Goal: Task Accomplishment & Management: Use online tool/utility

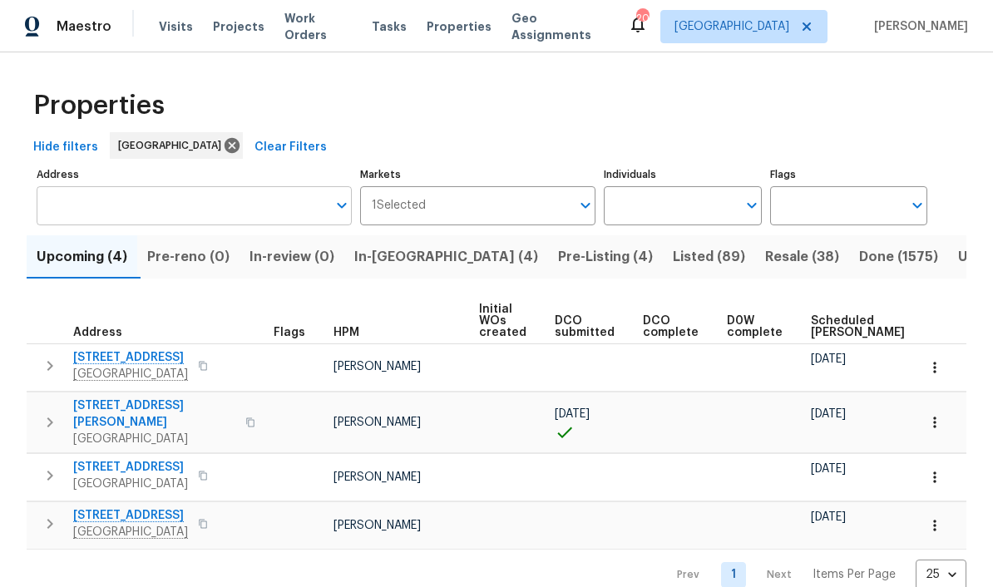
click at [99, 216] on input "Address" at bounding box center [182, 205] width 290 height 39
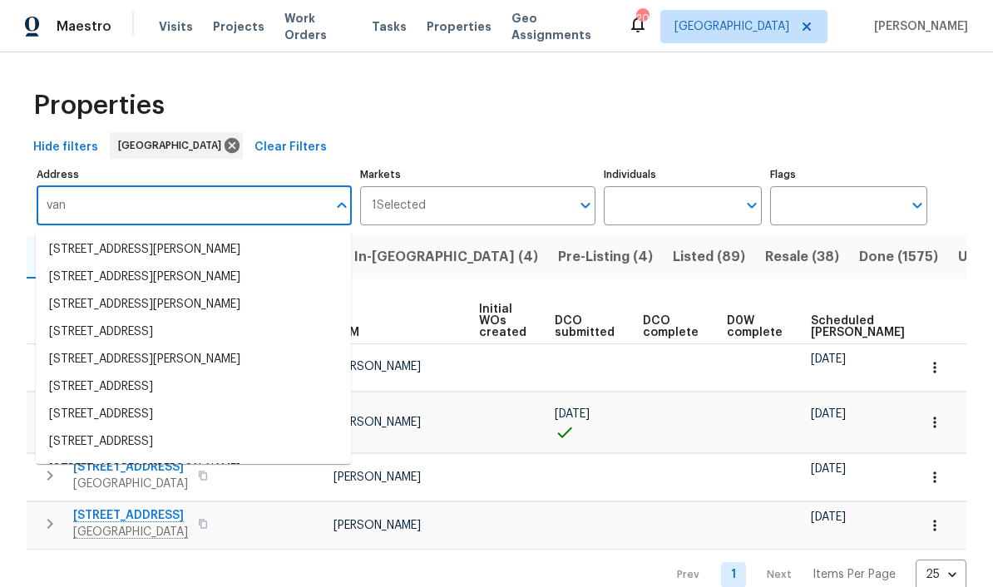
type input "van"
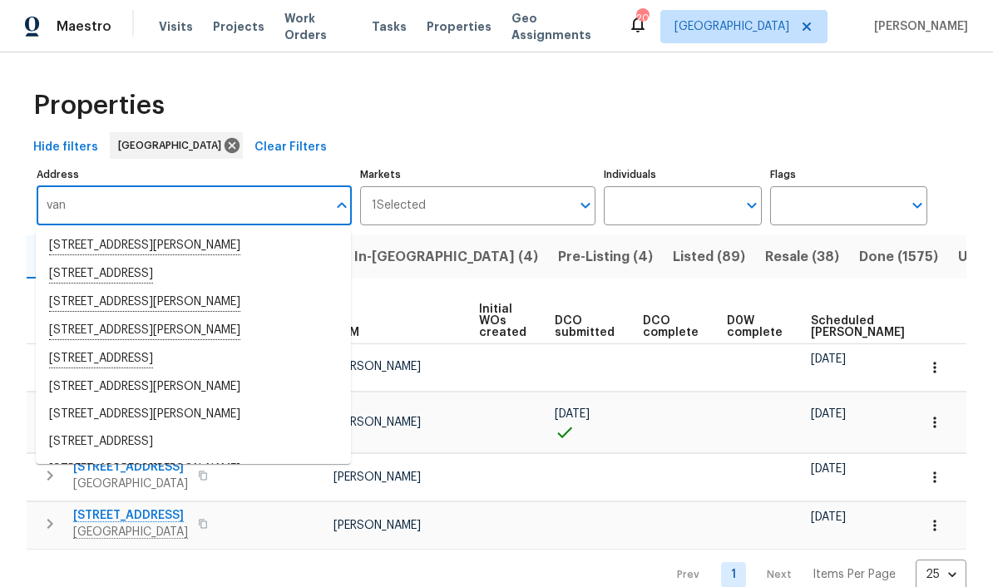
scroll to position [288, 0]
click at [222, 330] on li "[STREET_ADDRESS][PERSON_NAME]" at bounding box center [193, 330] width 315 height 28
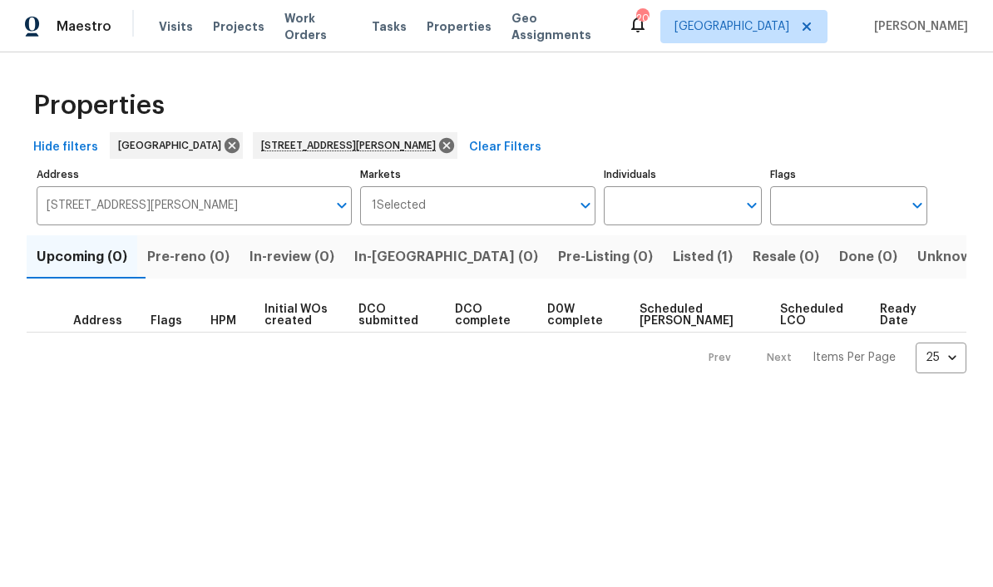
click at [673, 246] on span "Listed (1)" at bounding box center [703, 256] width 60 height 23
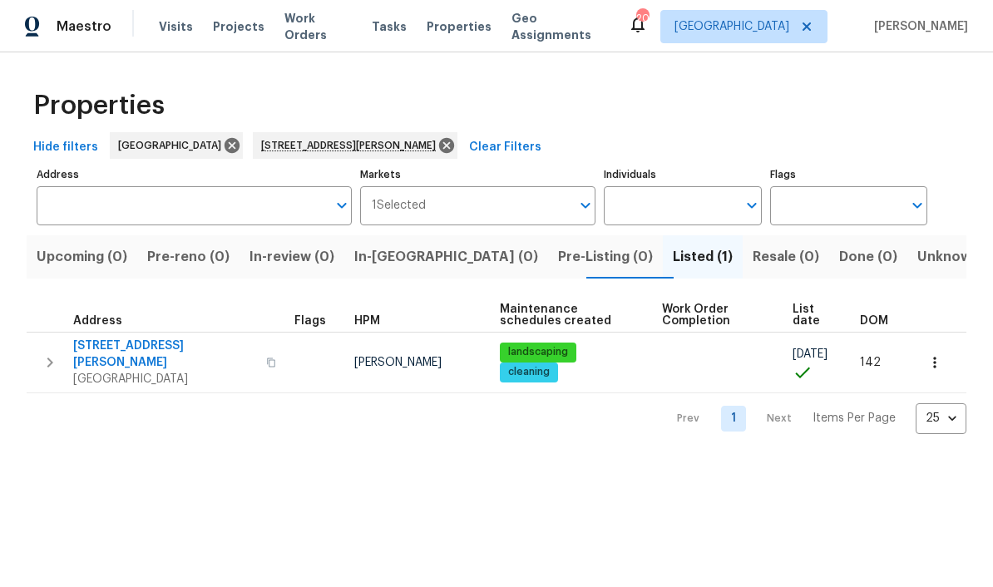
type input "[STREET_ADDRESS][PERSON_NAME]"
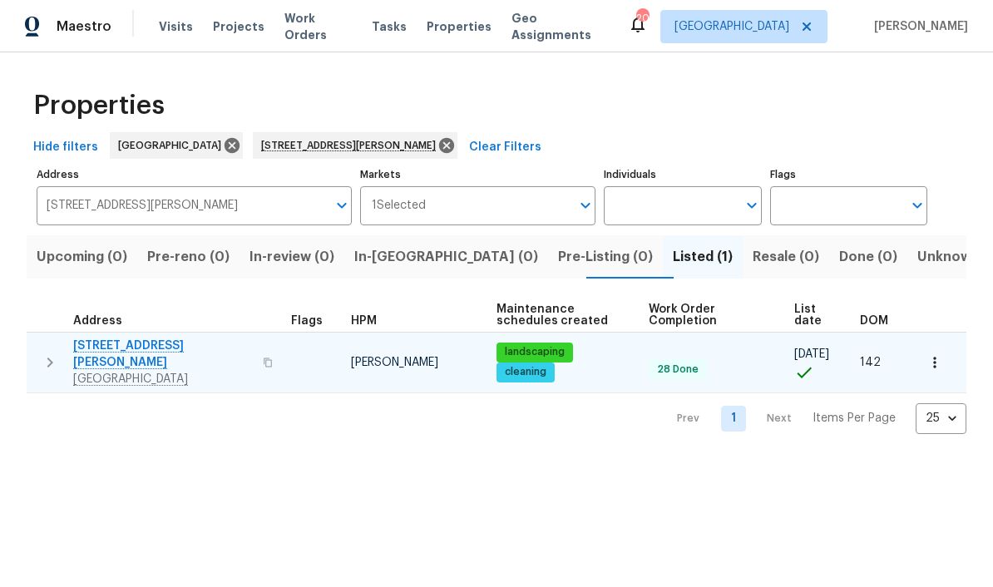
click at [49, 355] on icon "button" at bounding box center [50, 363] width 20 height 20
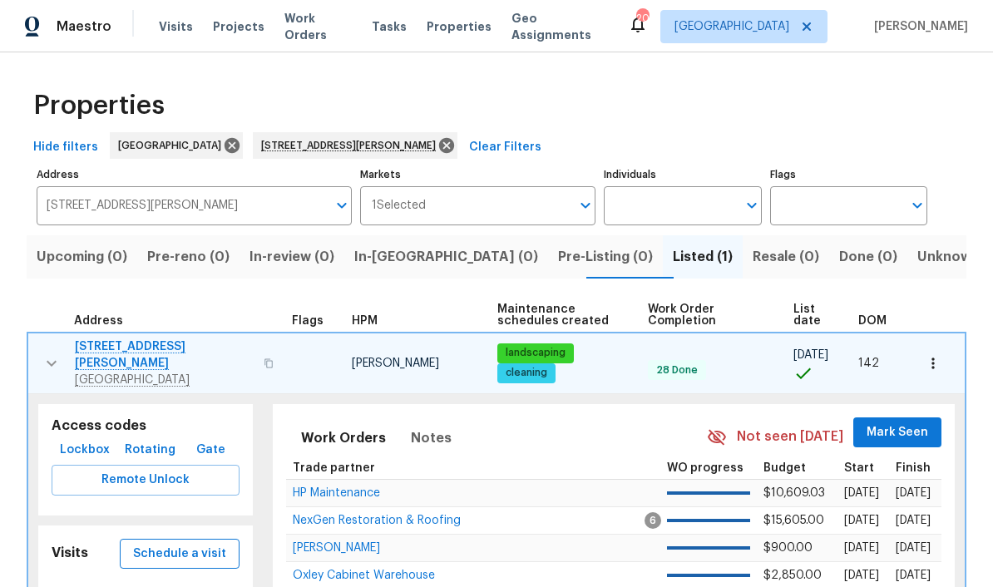
click at [179, 546] on span "Schedule a visit" at bounding box center [179, 554] width 93 height 21
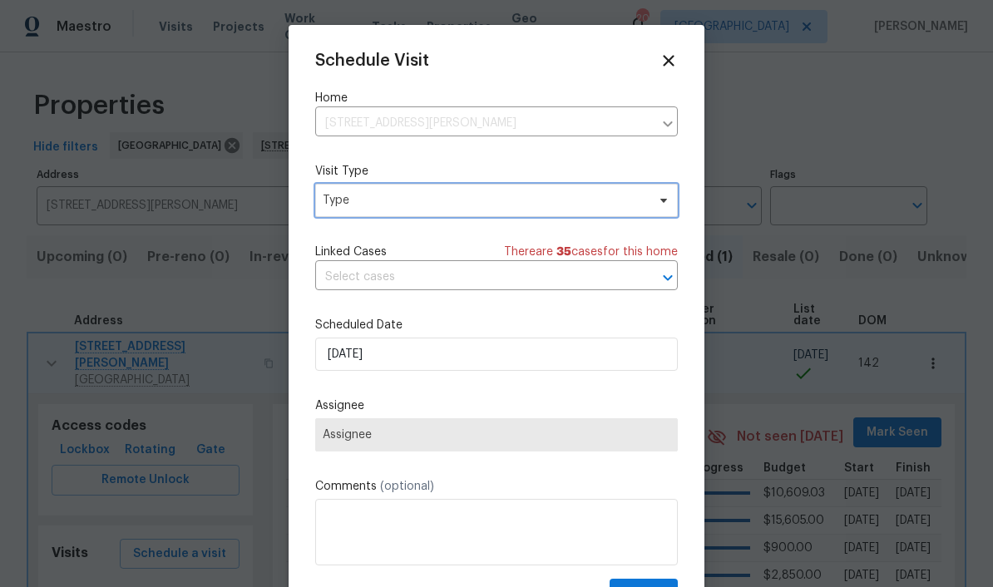
click at [495, 201] on span "Type" at bounding box center [485, 200] width 324 height 17
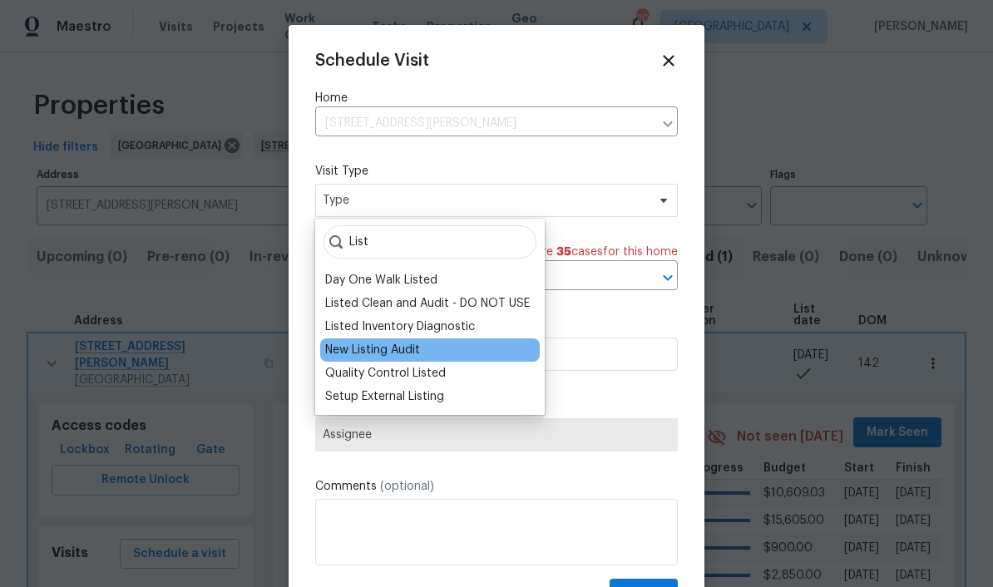
type input "List"
click at [440, 353] on div "New Listing Audit" at bounding box center [430, 350] width 220 height 23
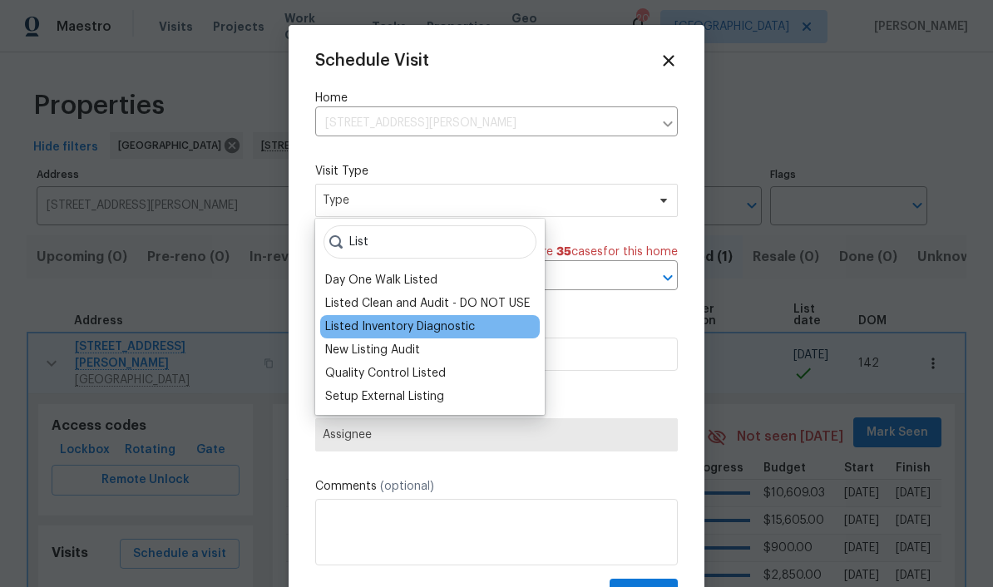
click at [448, 332] on div "Listed Inventory Diagnostic" at bounding box center [400, 327] width 150 height 17
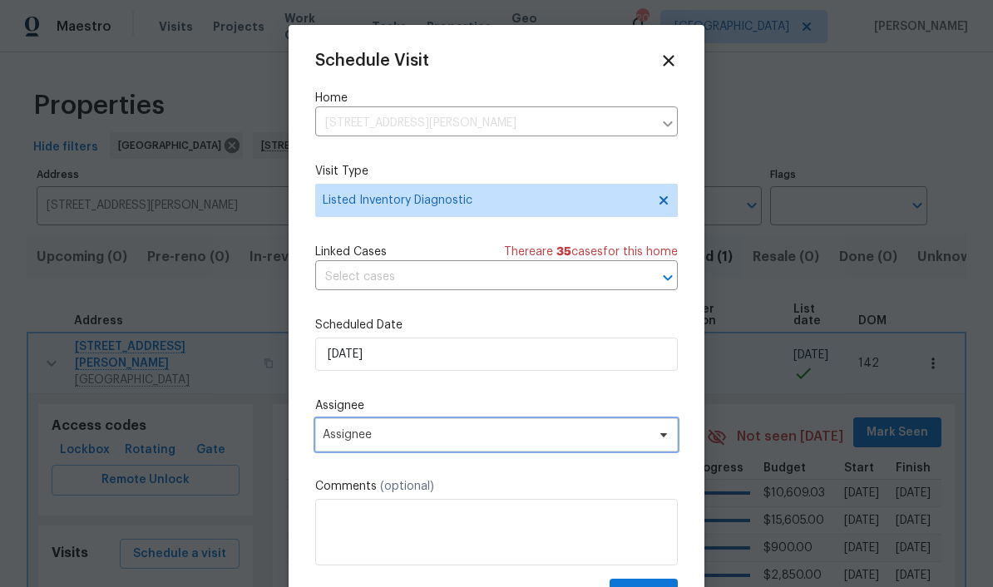
click at [473, 433] on span "Assignee" at bounding box center [486, 434] width 326 height 13
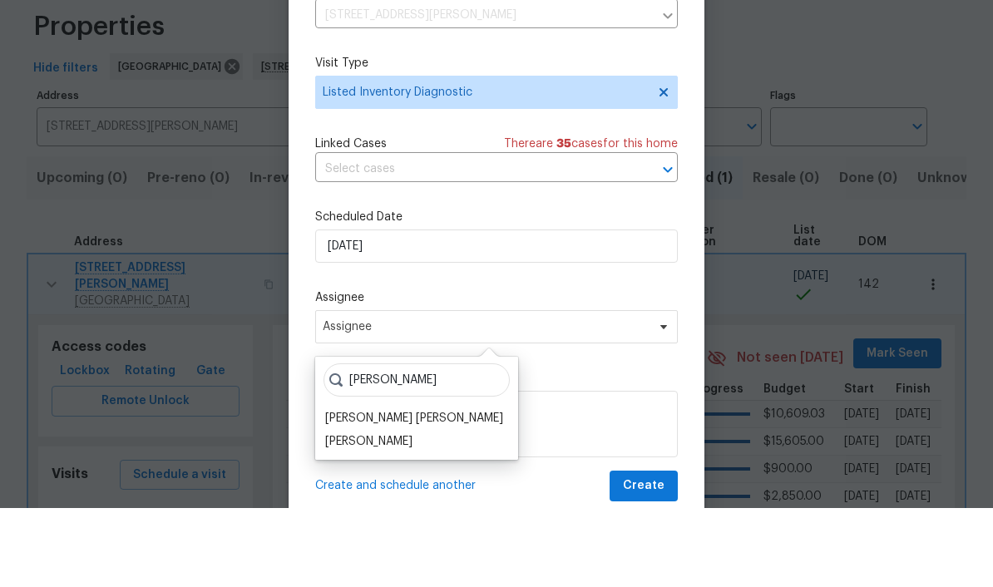
scroll to position [68, 0]
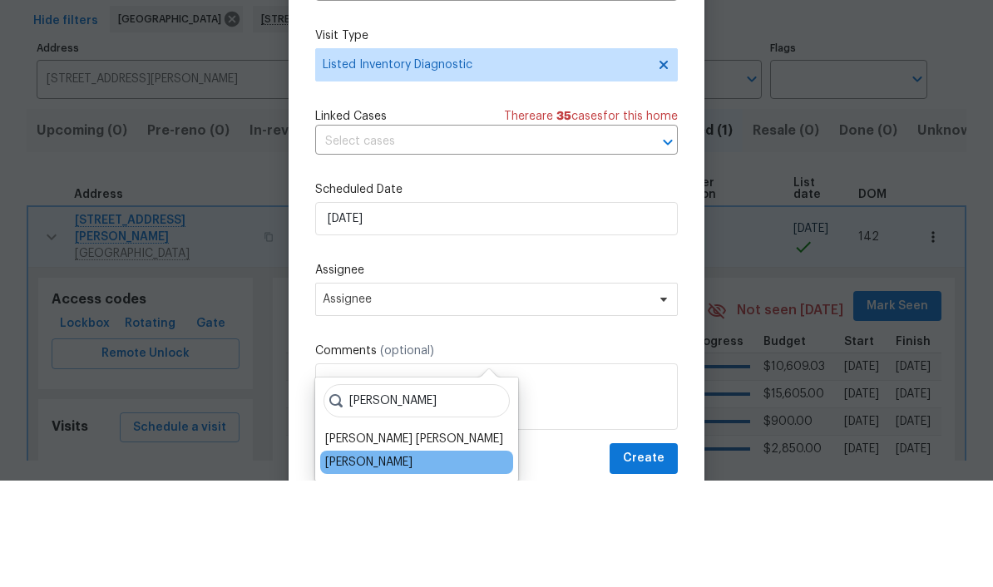
type input "[PERSON_NAME]"
click at [384, 561] on div "[PERSON_NAME]" at bounding box center [368, 569] width 87 height 17
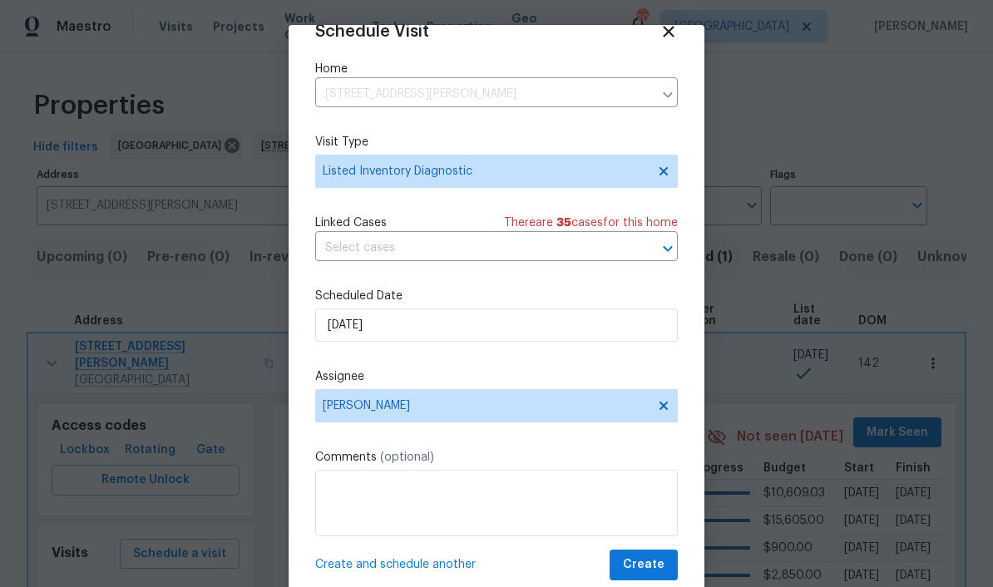
click at [664, 560] on span "Create" at bounding box center [644, 565] width 42 height 21
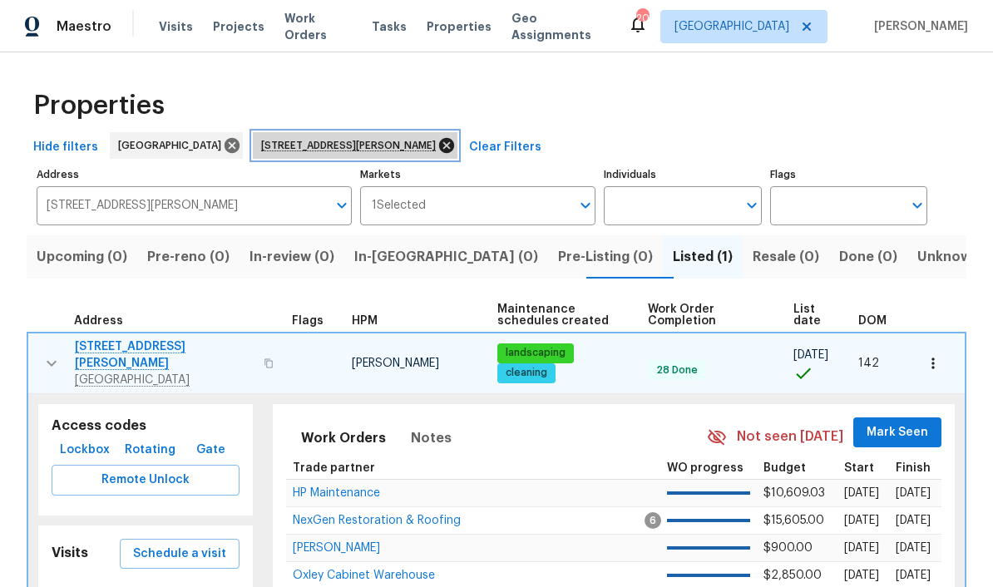
click at [439, 138] on icon at bounding box center [446, 145] width 15 height 15
